Goal: Information Seeking & Learning: Learn about a topic

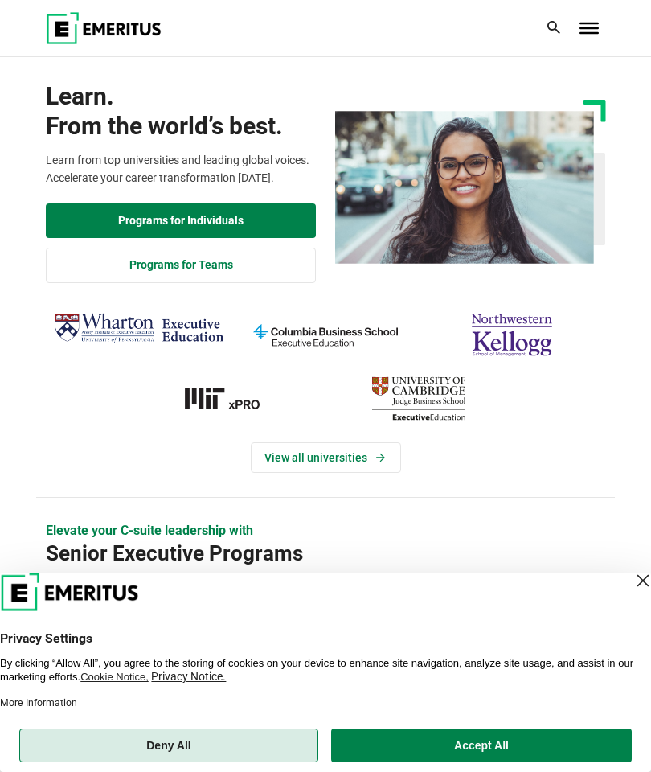
click at [273, 748] on button "Deny All" at bounding box center [168, 746] width 299 height 34
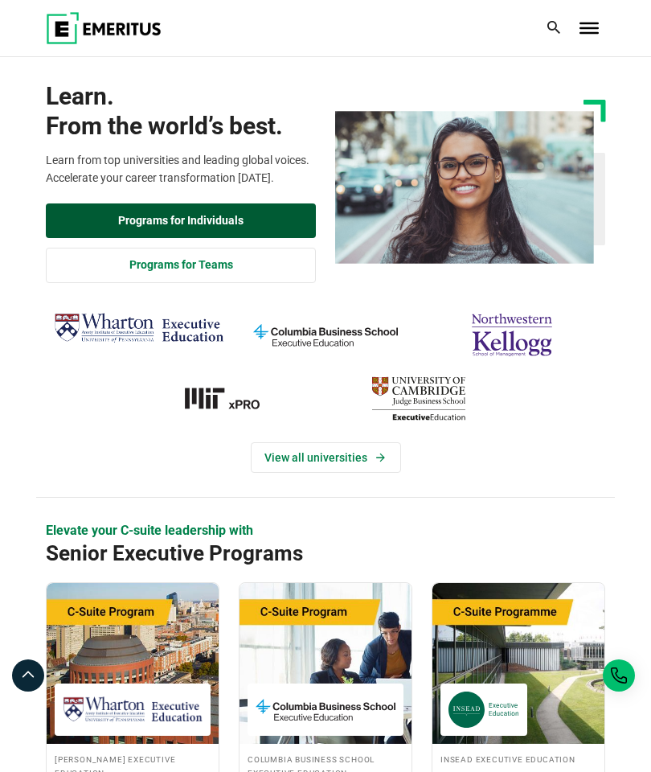
click at [106, 220] on link "Programs for Individuals" at bounding box center [181, 220] width 270 height 35
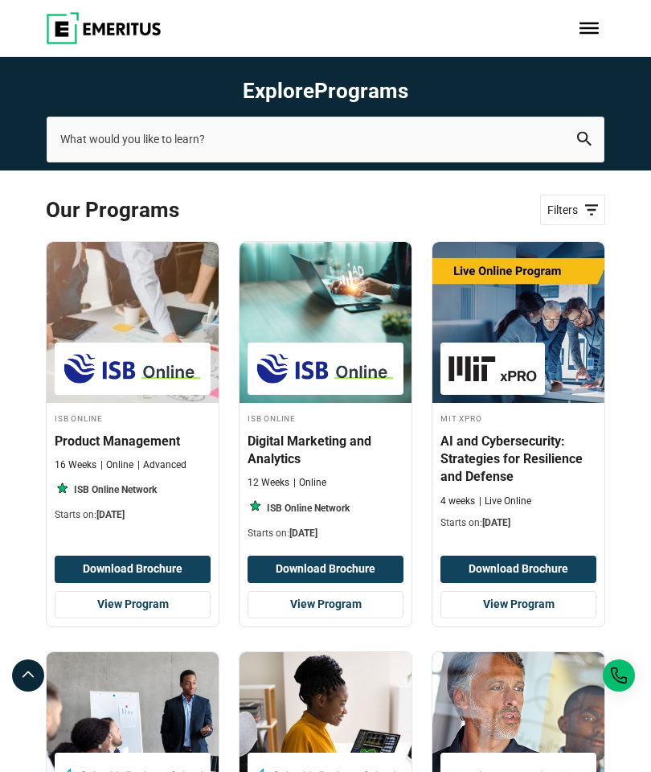
click at [597, 208] on span "Filters" at bounding box center [573, 210] width 51 height 17
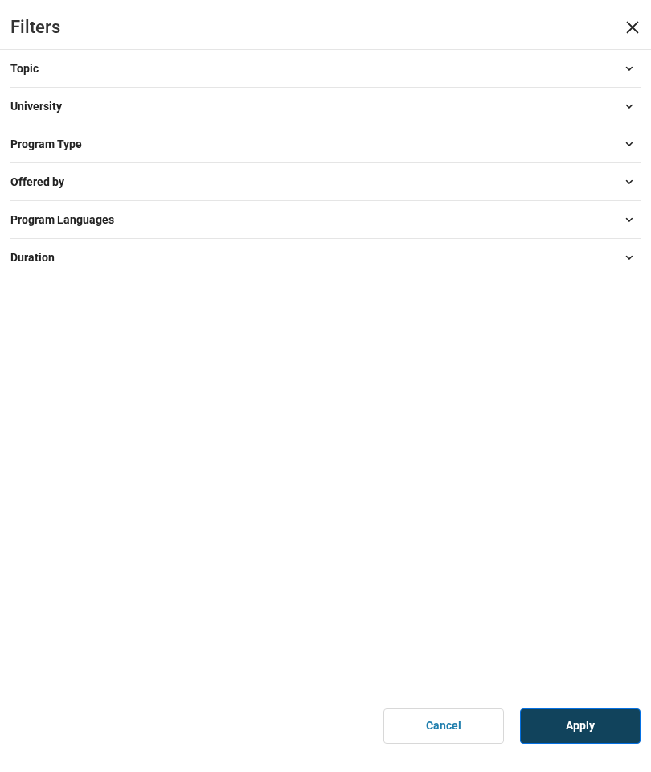
click at [6, 59] on div "Filters Topic AI and Machine Learning ( 51 ) Business Analytics ( 15 ) Business…" at bounding box center [325, 386] width 651 height 772
click at [25, 70] on span "Topic" at bounding box center [30, 69] width 41 height 18
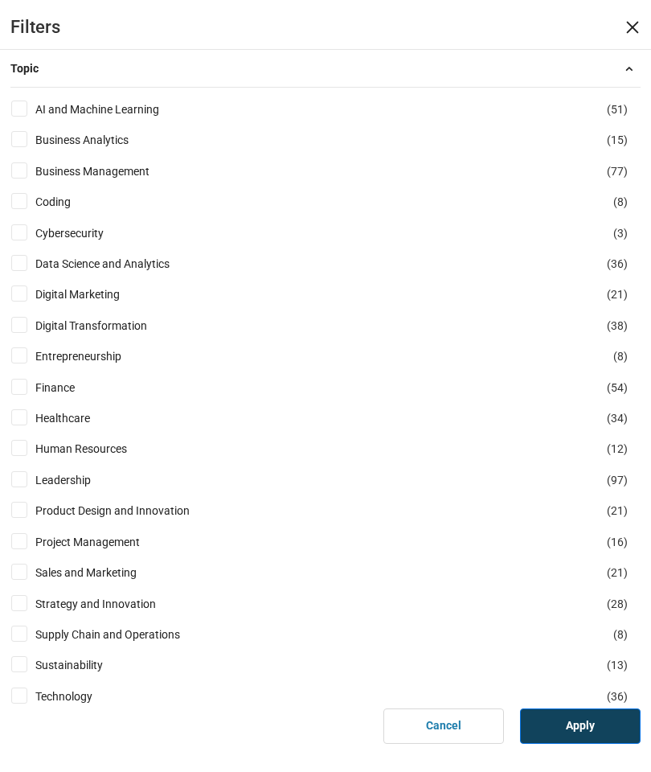
click at [18, 409] on input "Healthcare ( 34 )" at bounding box center [19, 417] width 16 height 16
checkbox input "true"
click at [446, 714] on link "Cancel" at bounding box center [444, 726] width 121 height 35
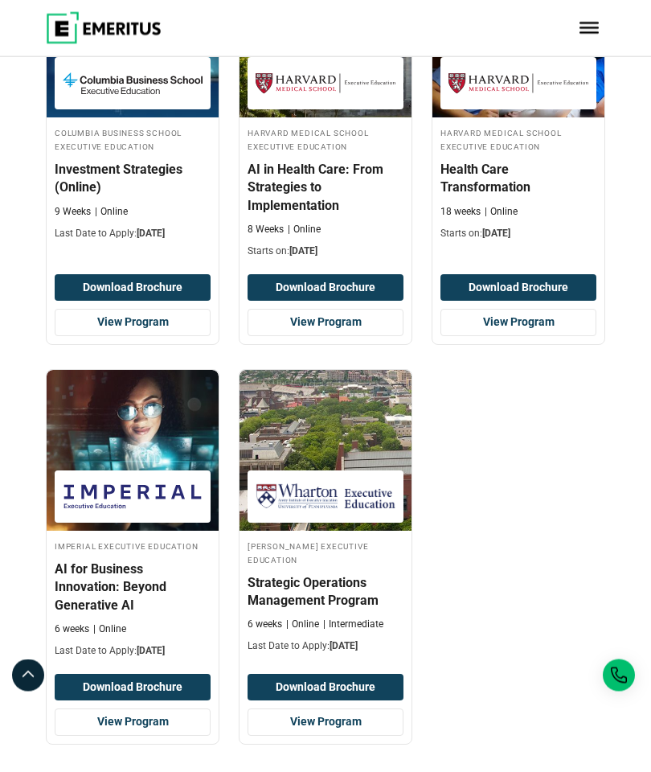
scroll to position [2365, 0]
click at [321, 771] on link "2" at bounding box center [309, 786] width 26 height 26
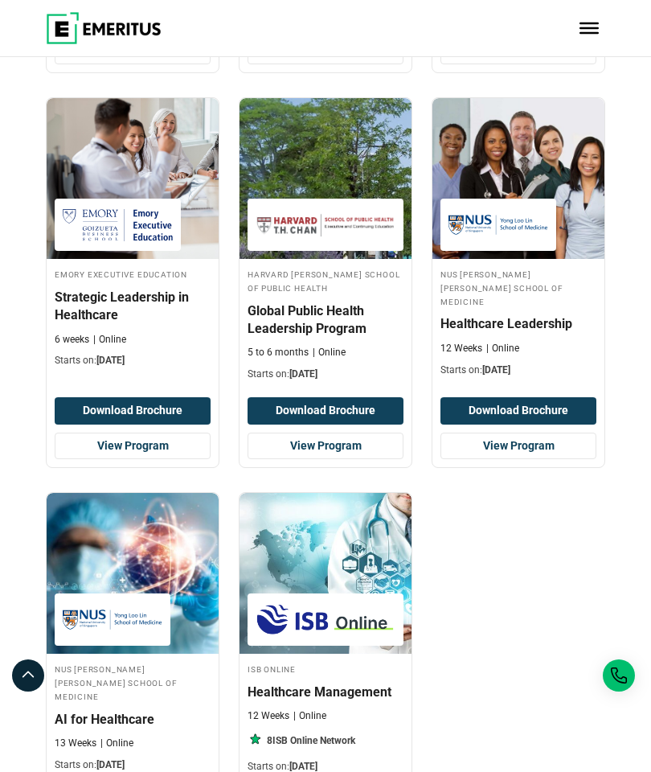
scroll to position [2254, 0]
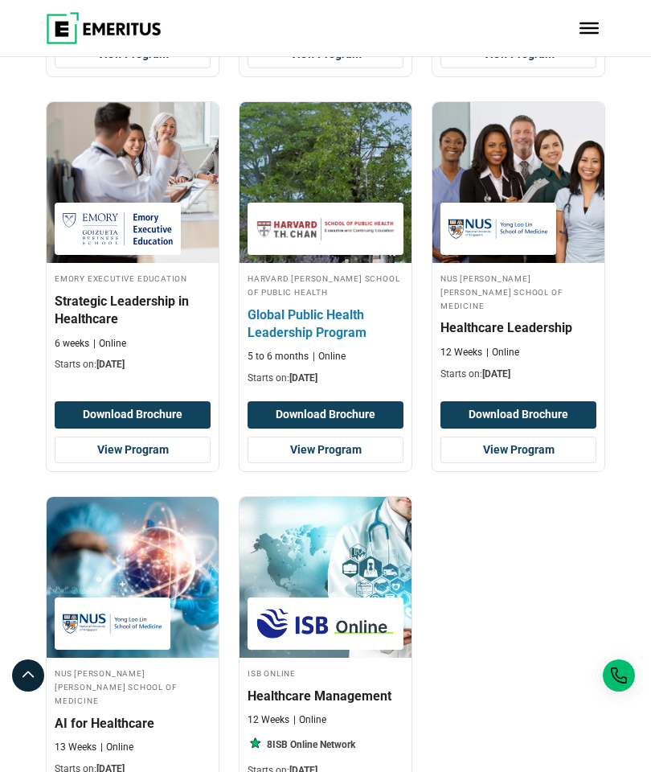
click at [319, 310] on div "Harvard T.H. Chan School of Public Health Global Public Health Leadership Progr…" at bounding box center [326, 328] width 172 height 114
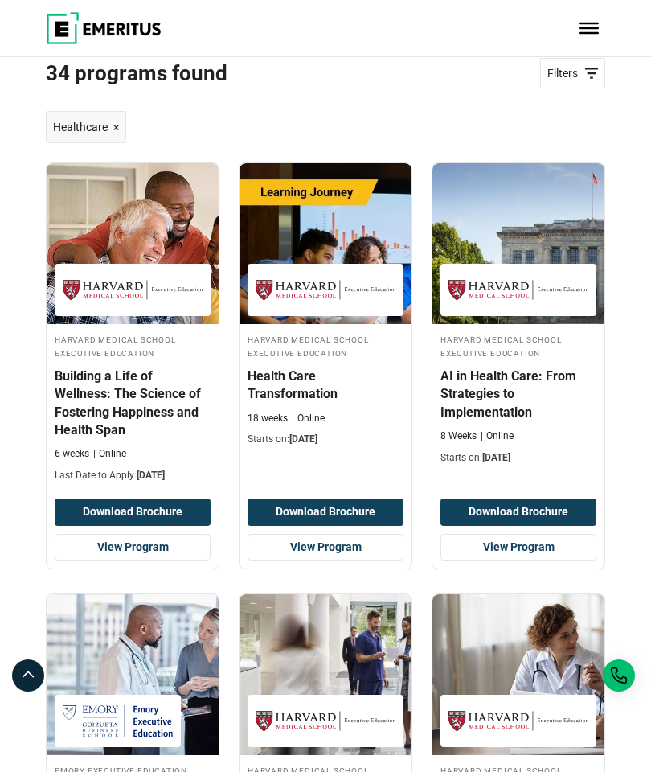
scroll to position [134, 0]
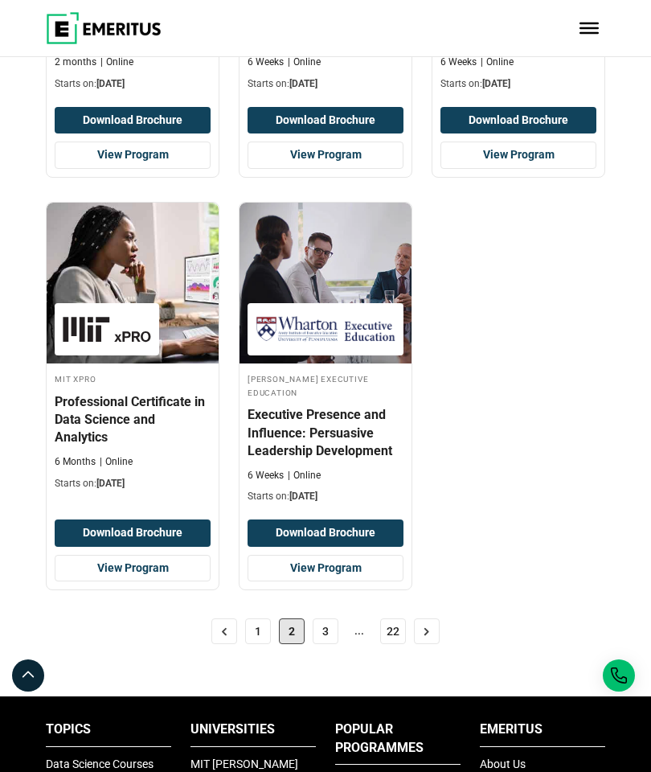
scroll to position [2535, 0]
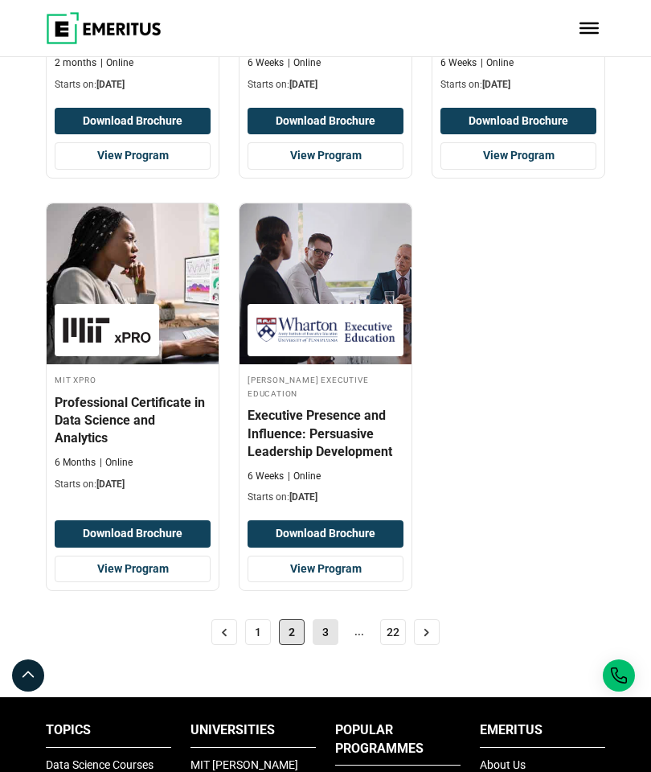
click at [321, 619] on link "3" at bounding box center [326, 632] width 26 height 26
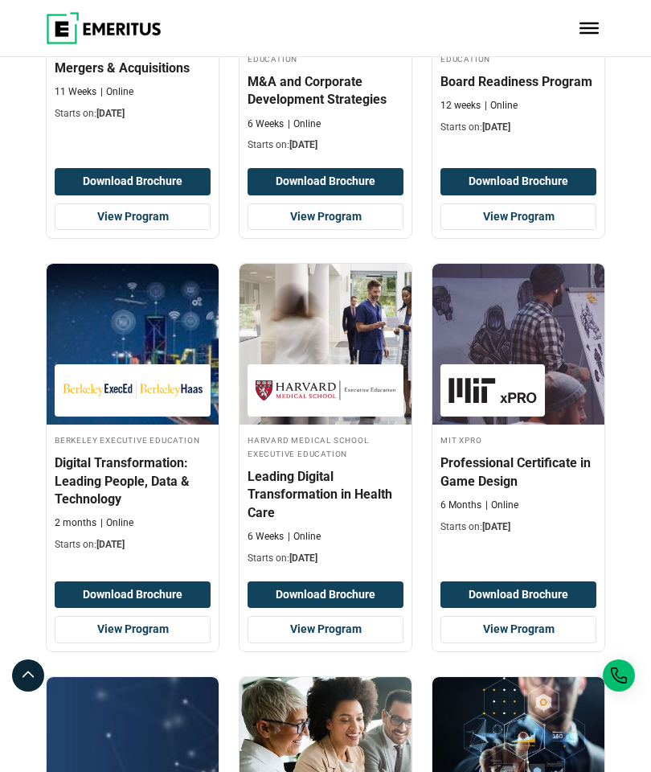
scroll to position [713, 0]
